Goal: Use online tool/utility: Use online tool/utility

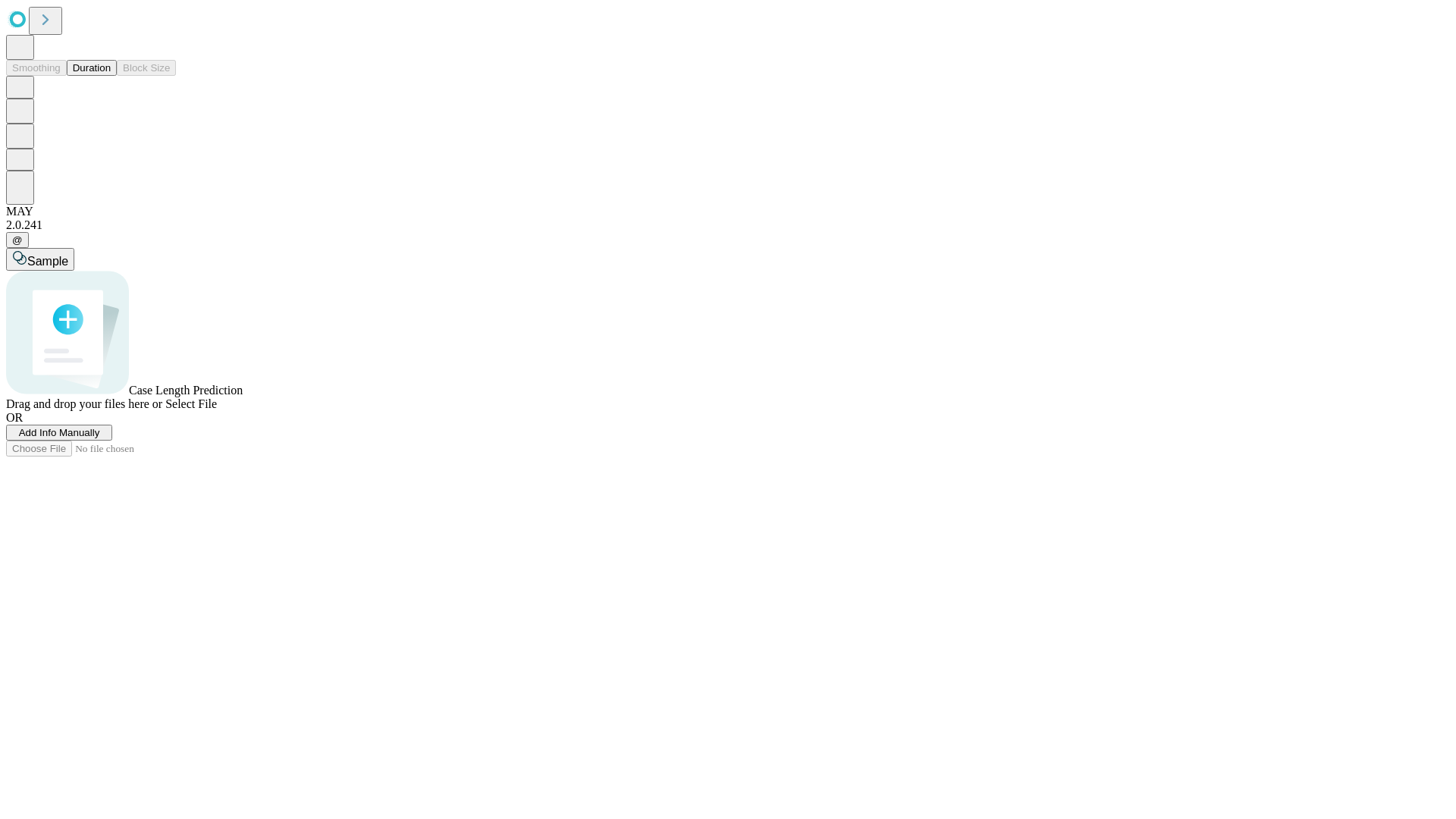
click at [111, 76] on button "Duration" at bounding box center [92, 68] width 50 height 16
click at [217, 411] on span "Select File" at bounding box center [191, 404] width 51 height 13
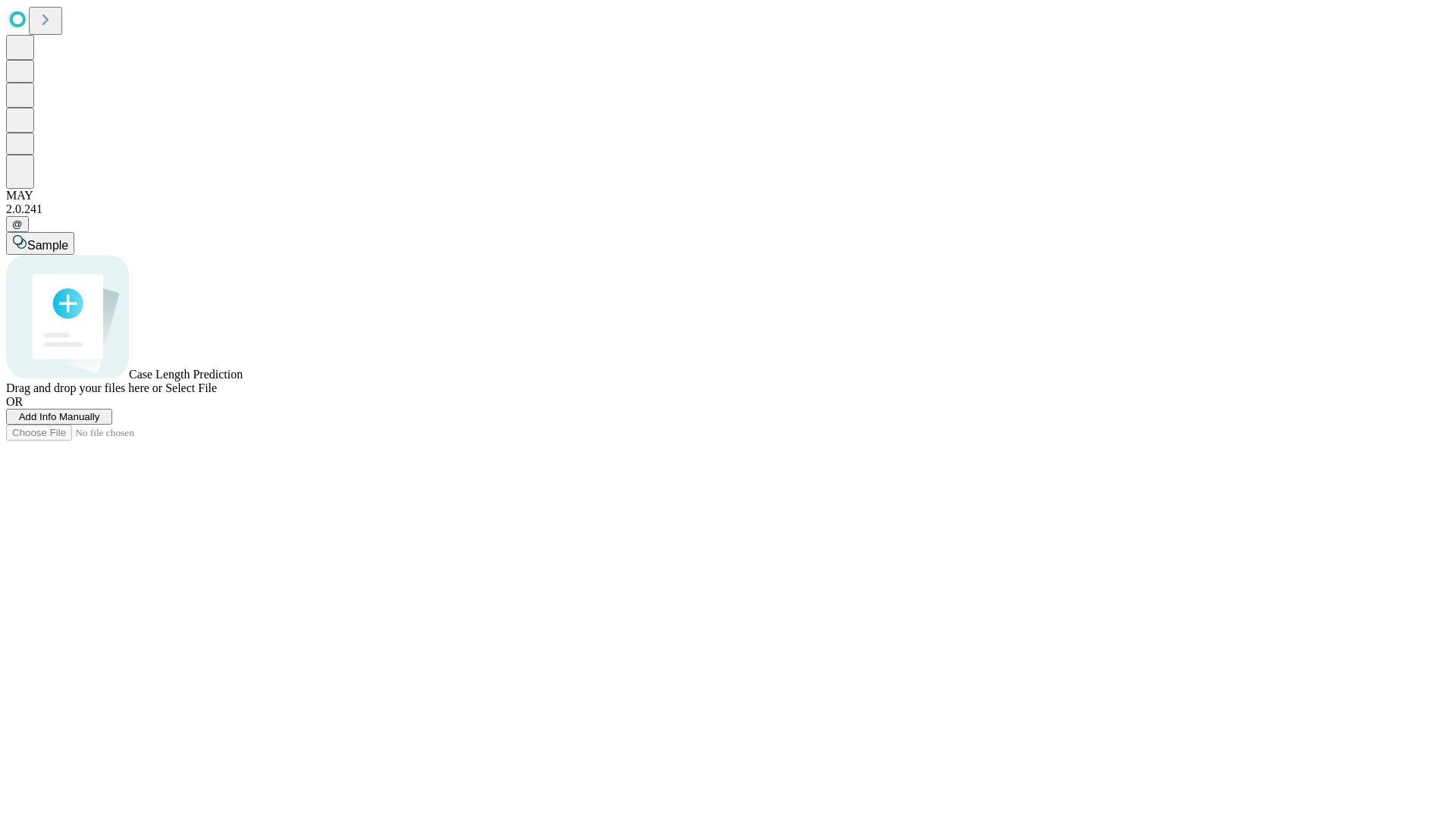
click at [217, 394] on span "Select File" at bounding box center [191, 387] width 51 height 13
